Goal: Navigation & Orientation: Find specific page/section

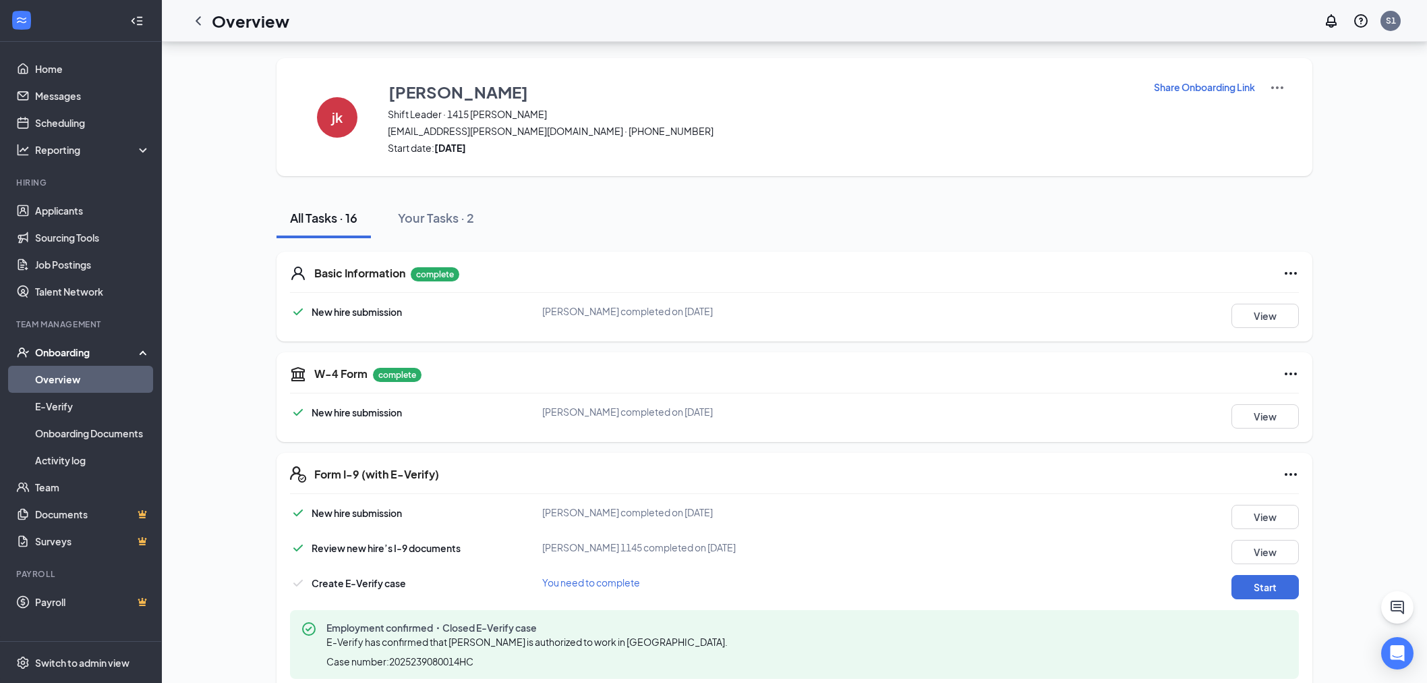
scroll to position [150, 0]
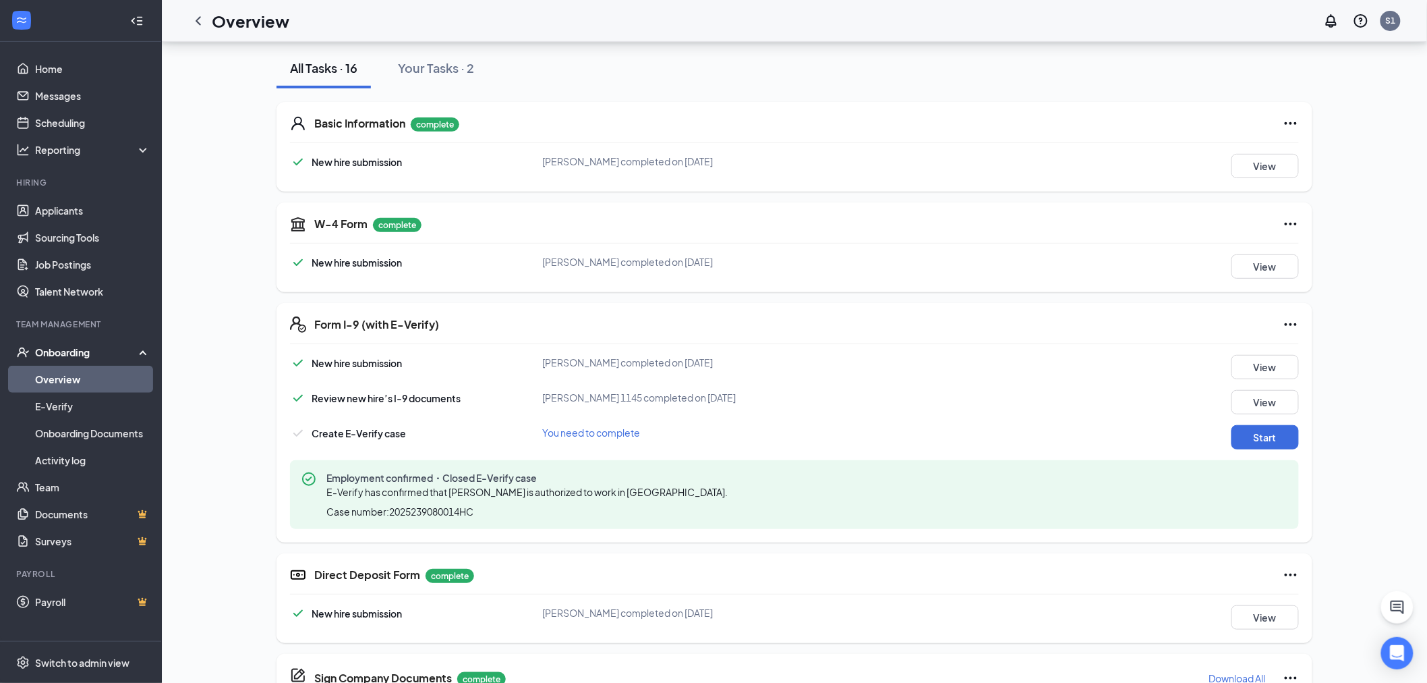
click at [365, 22] on div "Overview S1" at bounding box center [794, 21] width 1265 height 42
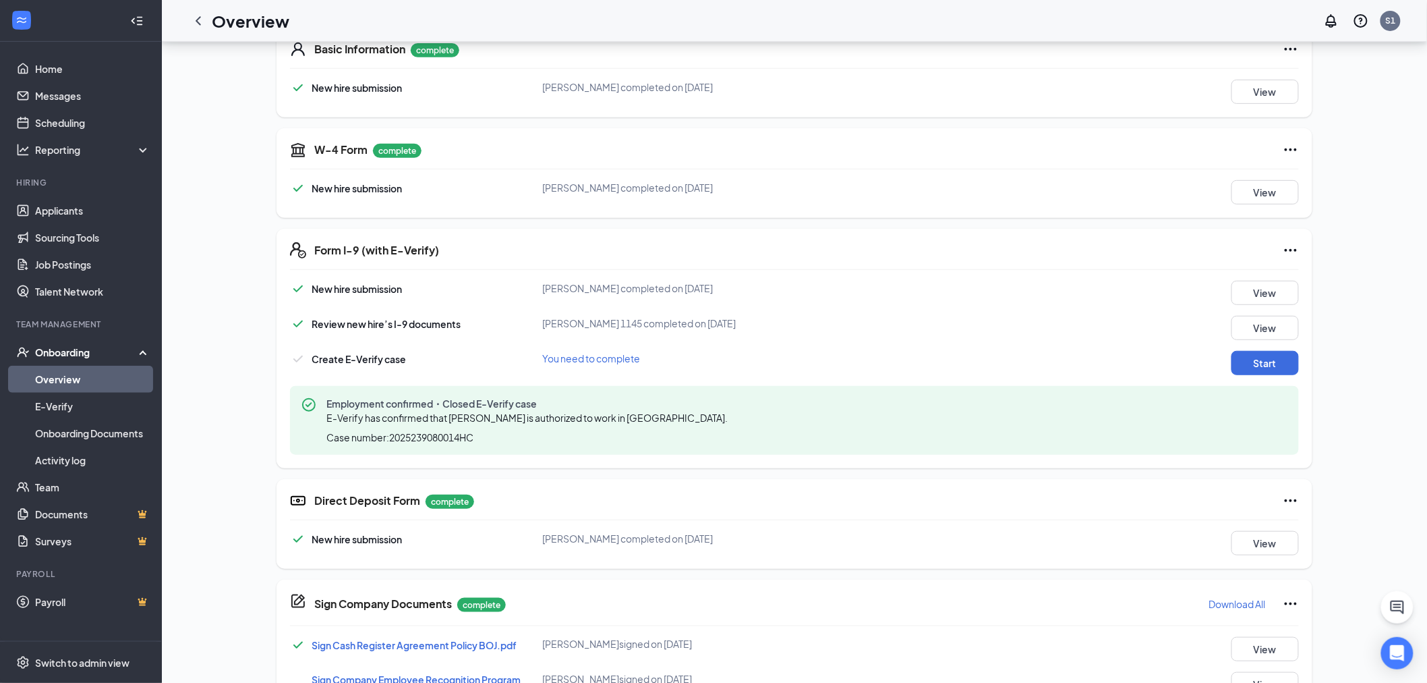
scroll to position [225, 0]
click at [1276, 363] on button "Start" at bounding box center [1265, 362] width 67 height 24
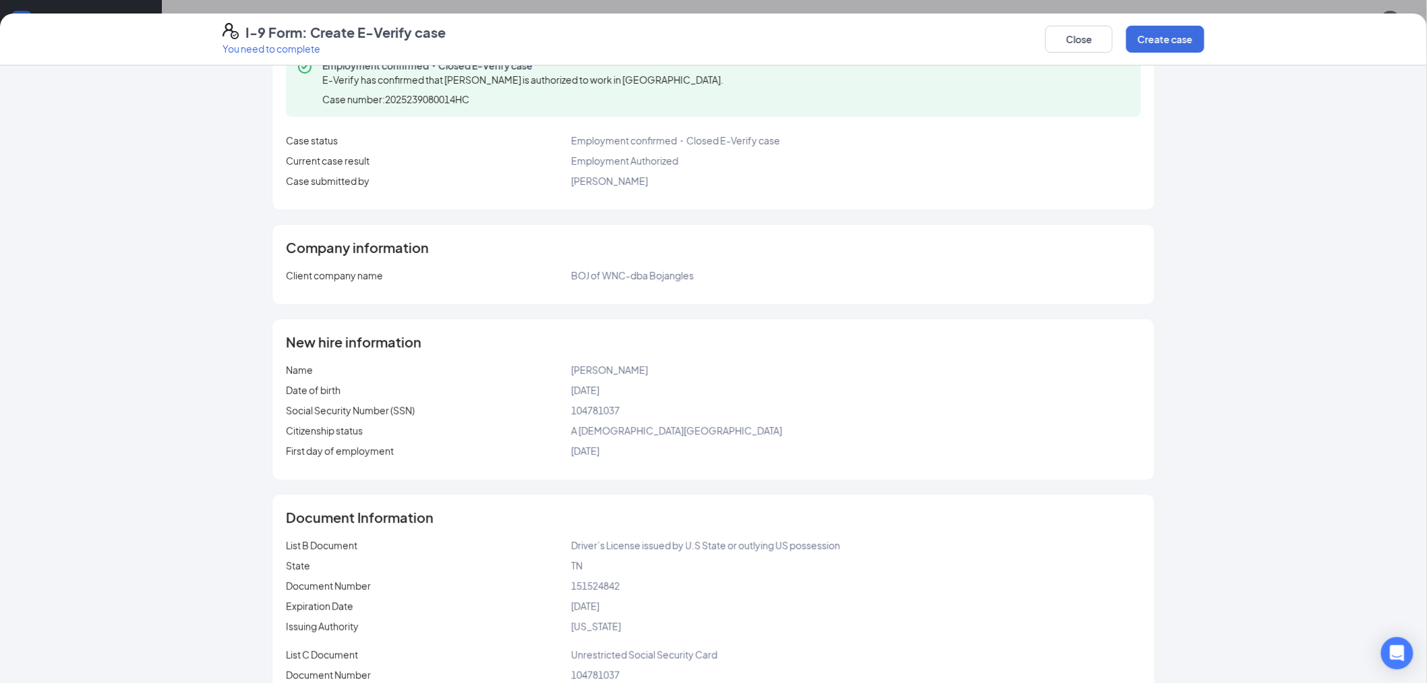
scroll to position [150, 0]
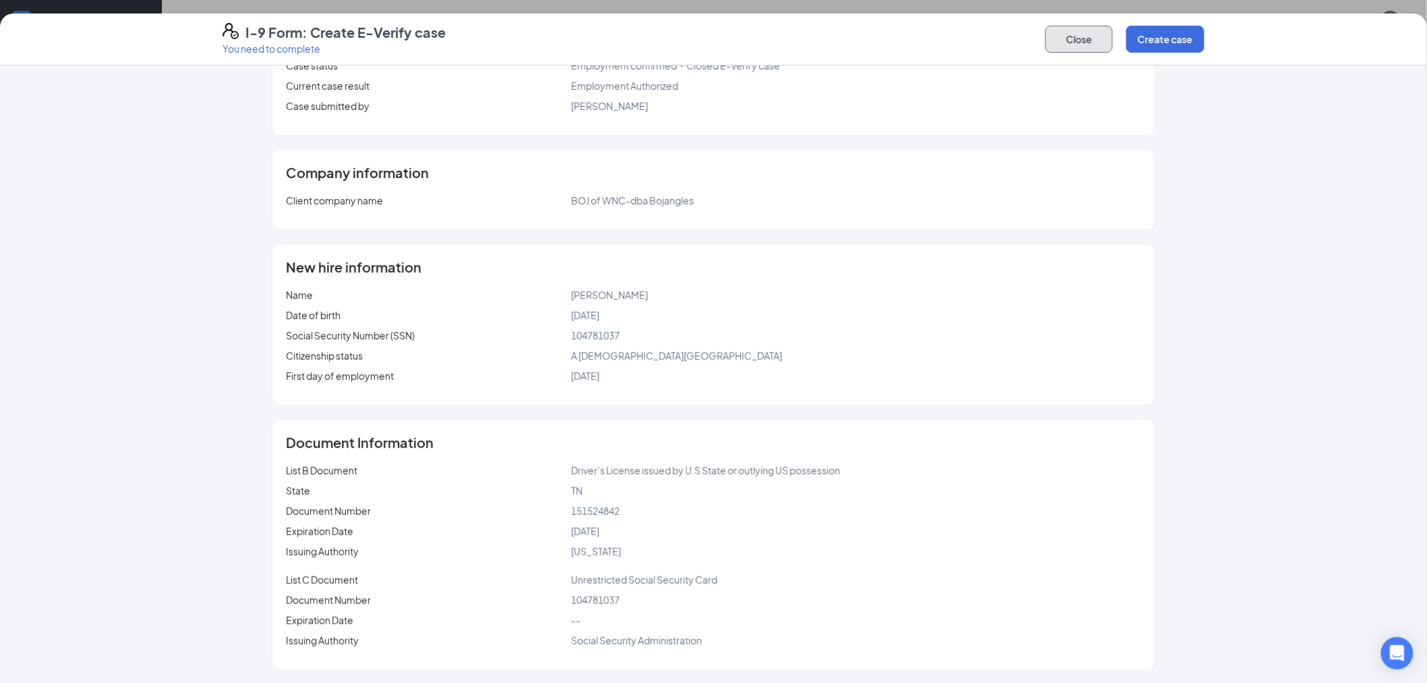
click at [1062, 45] on button "Close" at bounding box center [1079, 39] width 67 height 27
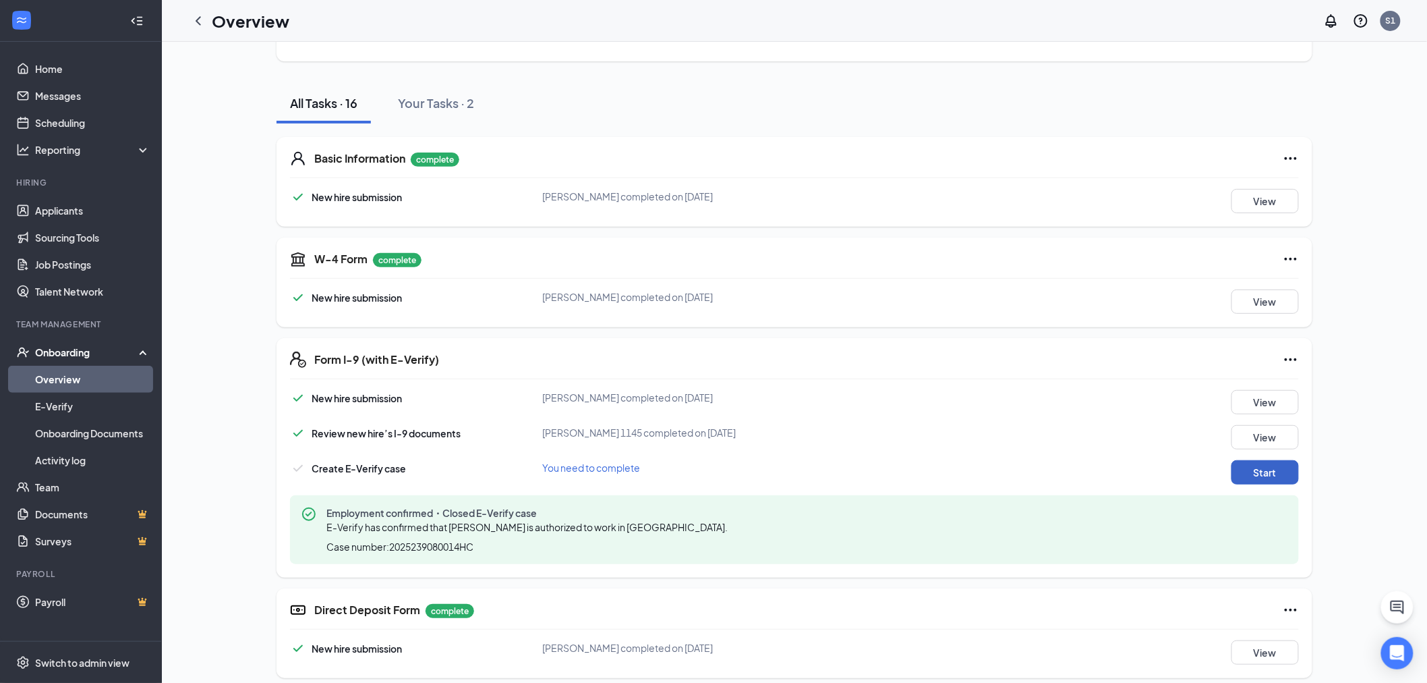
scroll to position [0, 0]
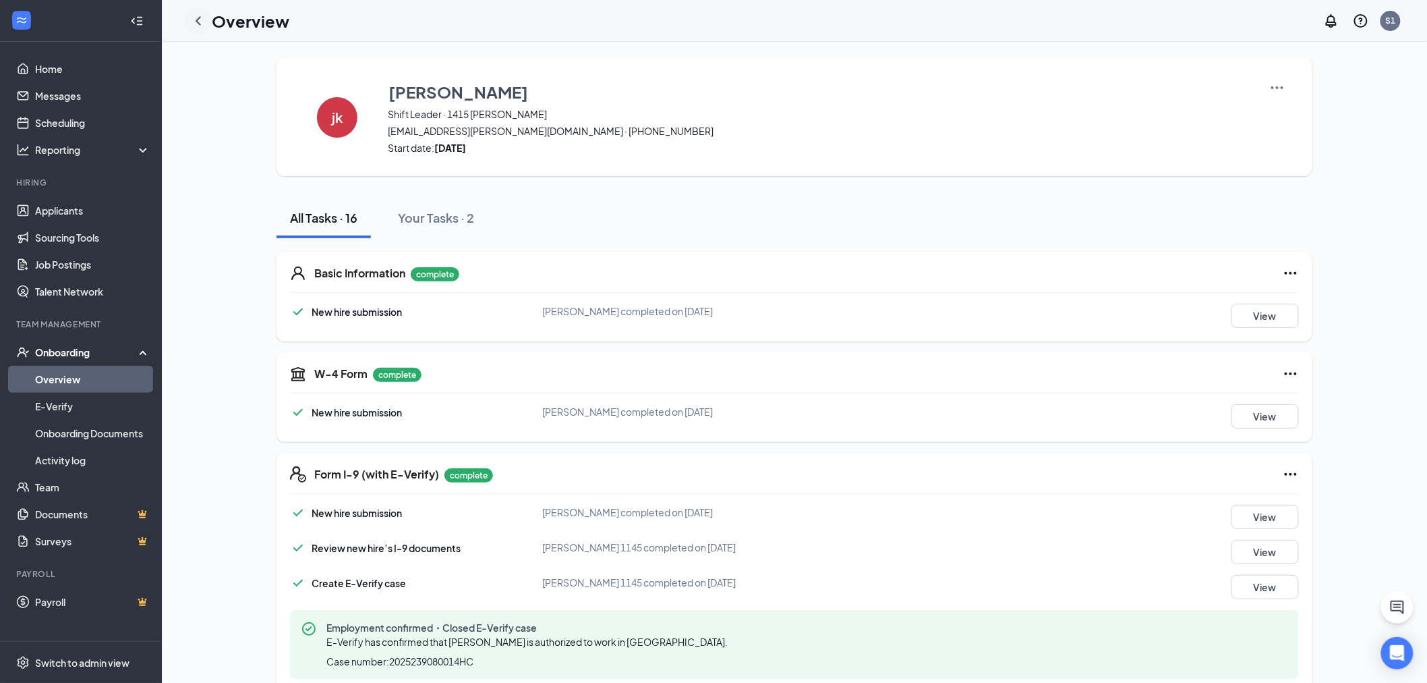
click at [203, 17] on icon "ChevronLeft" at bounding box center [198, 21] width 16 height 16
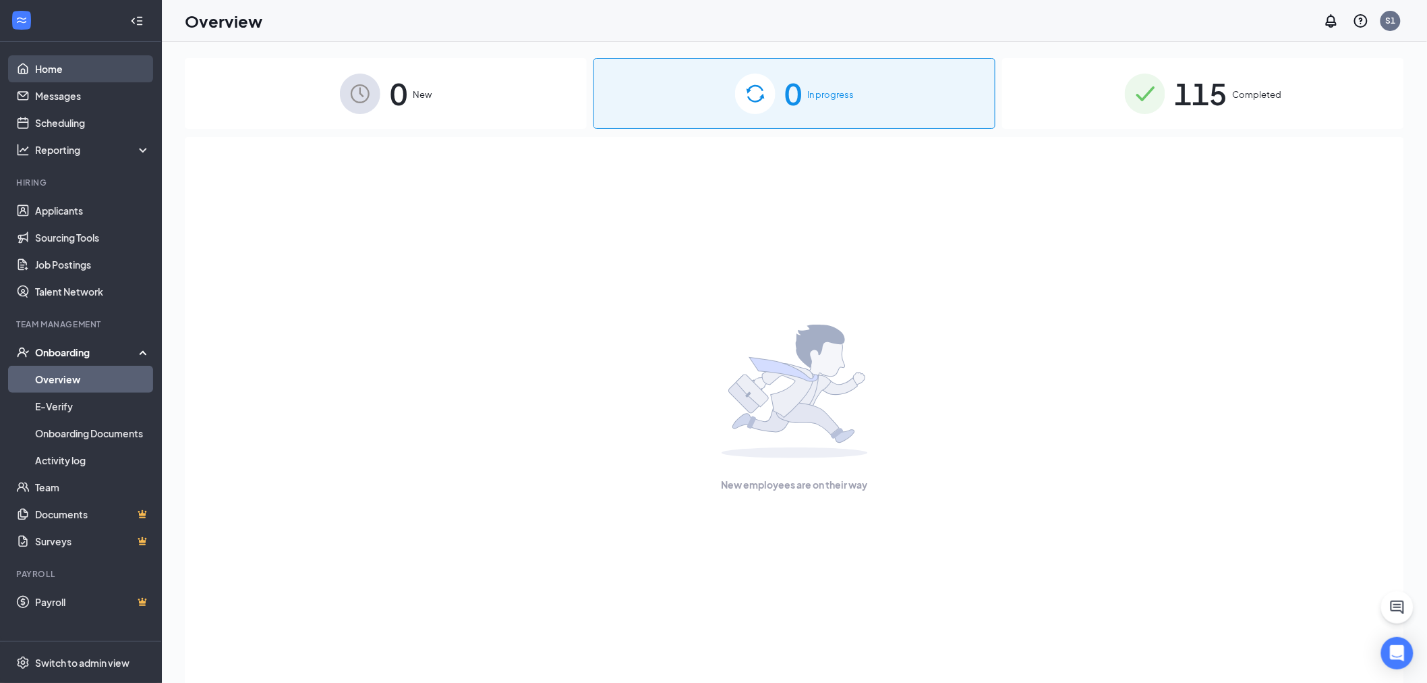
click at [69, 69] on link "Home" at bounding box center [92, 68] width 115 height 27
